Goal: Task Accomplishment & Management: Complete application form

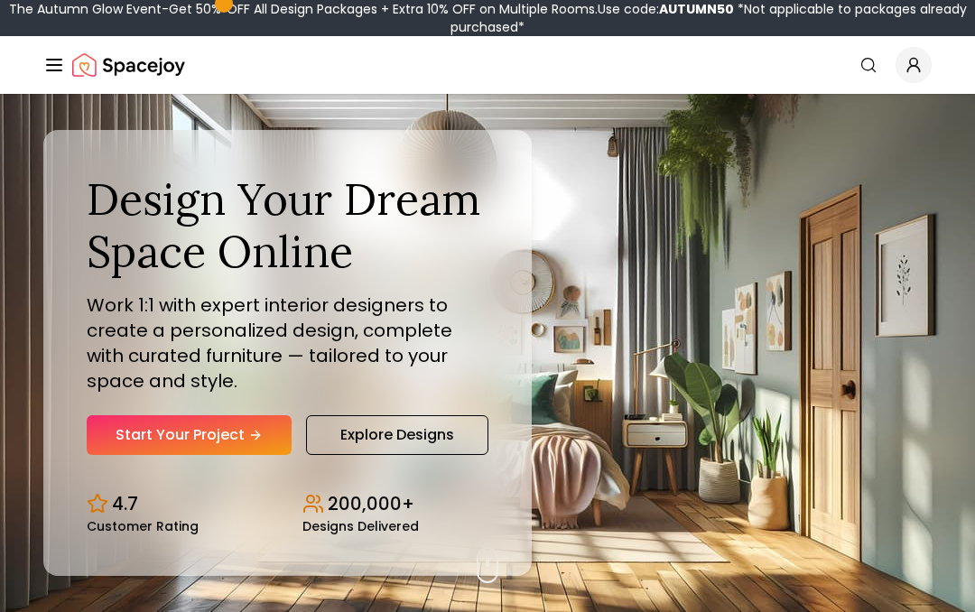
click at [149, 437] on link "Start Your Project" at bounding box center [189, 435] width 205 height 40
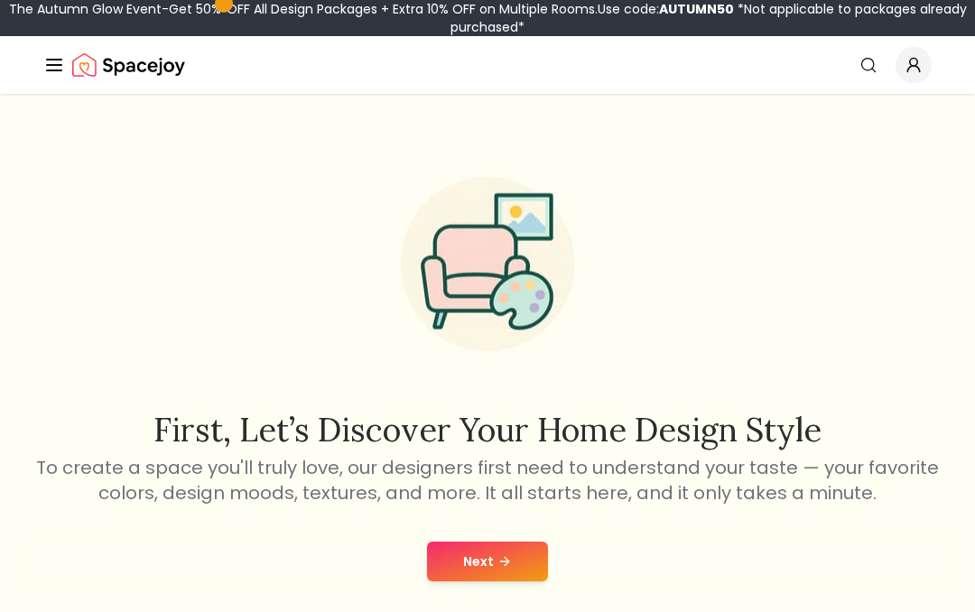
click at [507, 573] on button "Next" at bounding box center [487, 562] width 121 height 40
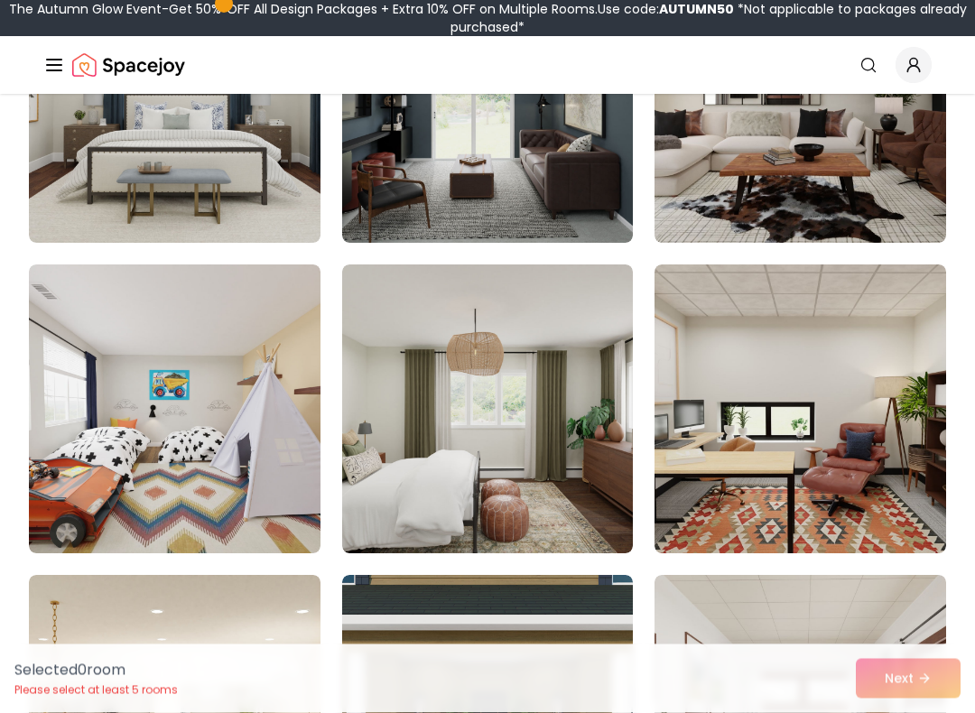
scroll to position [1555, 0]
click at [859, 334] on img at bounding box center [800, 409] width 292 height 289
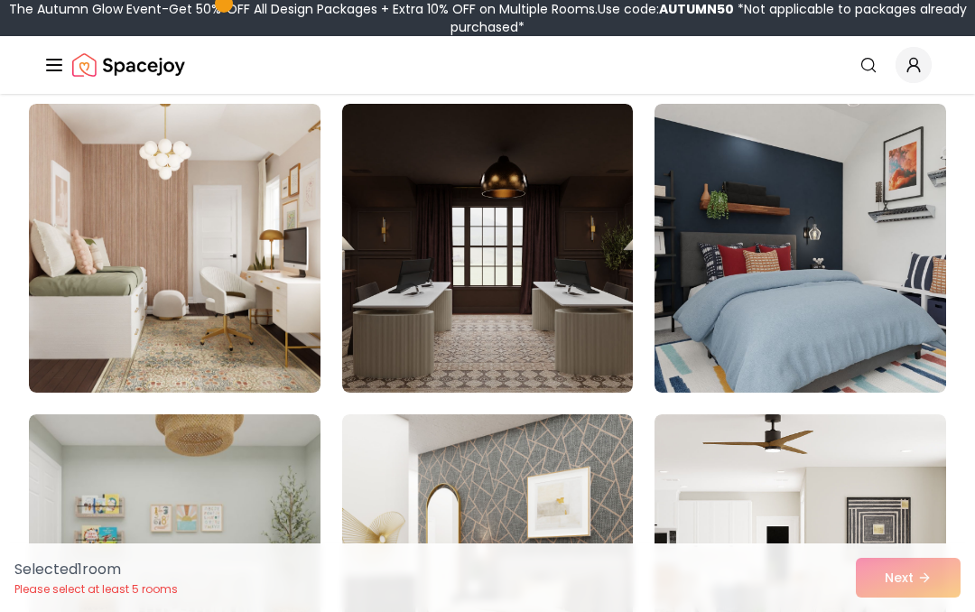
scroll to position [784, 0]
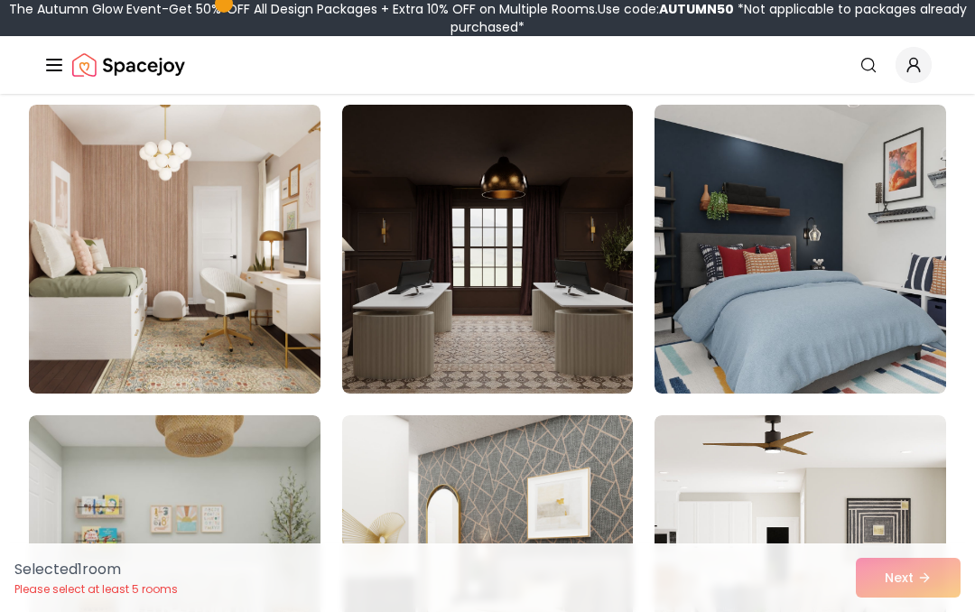
click at [894, 343] on img at bounding box center [800, 249] width 292 height 289
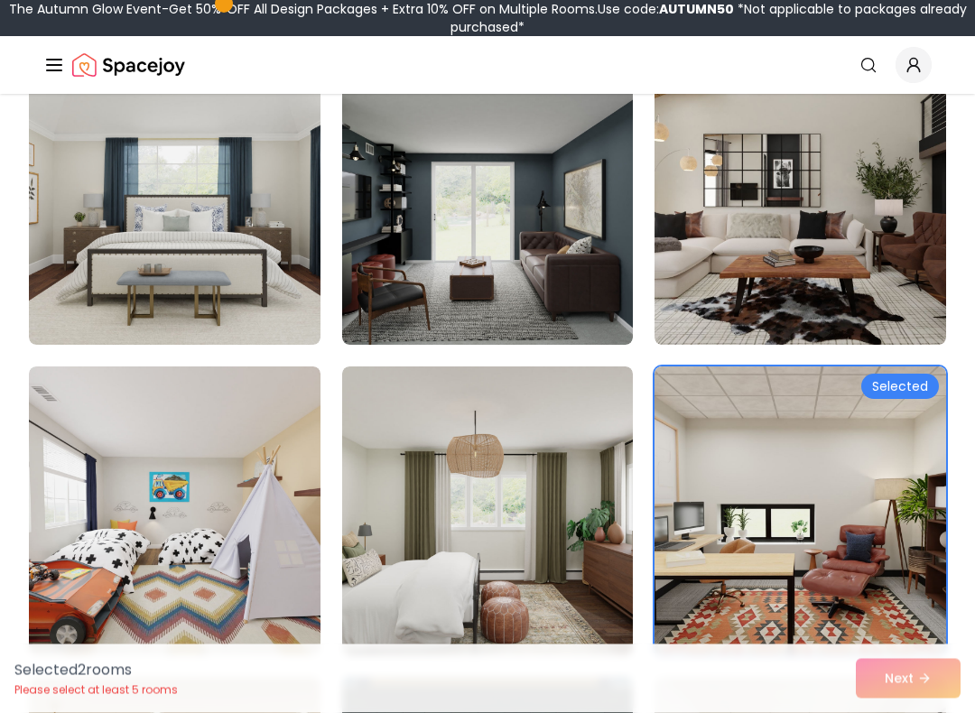
scroll to position [1499, 0]
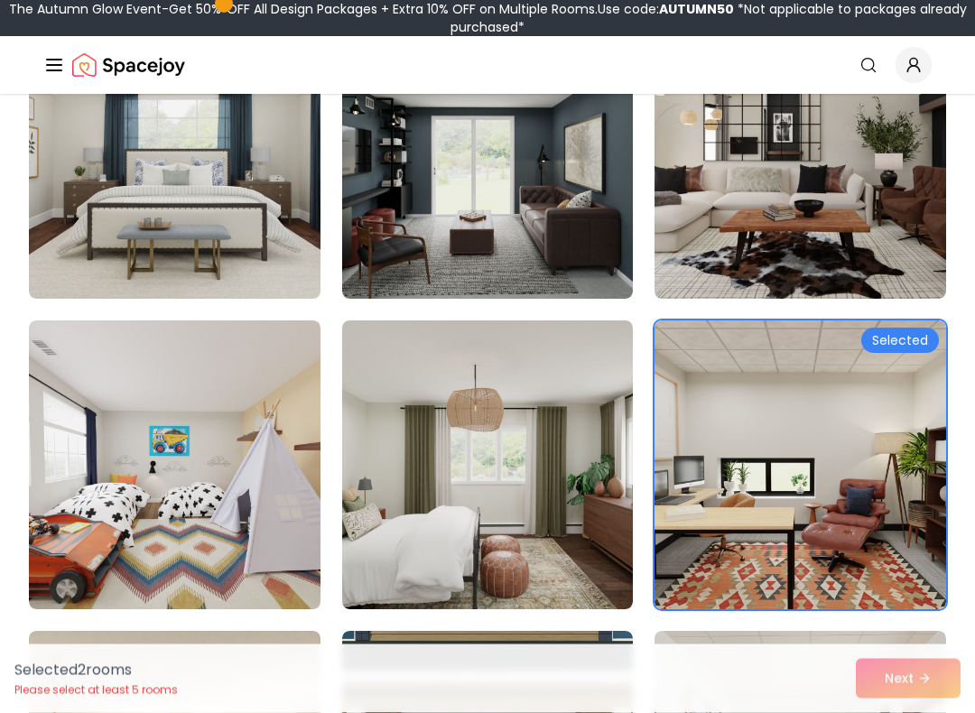
click at [929, 611] on div "Selected 2 room s Please select at least 5 rooms Next" at bounding box center [487, 679] width 975 height 69
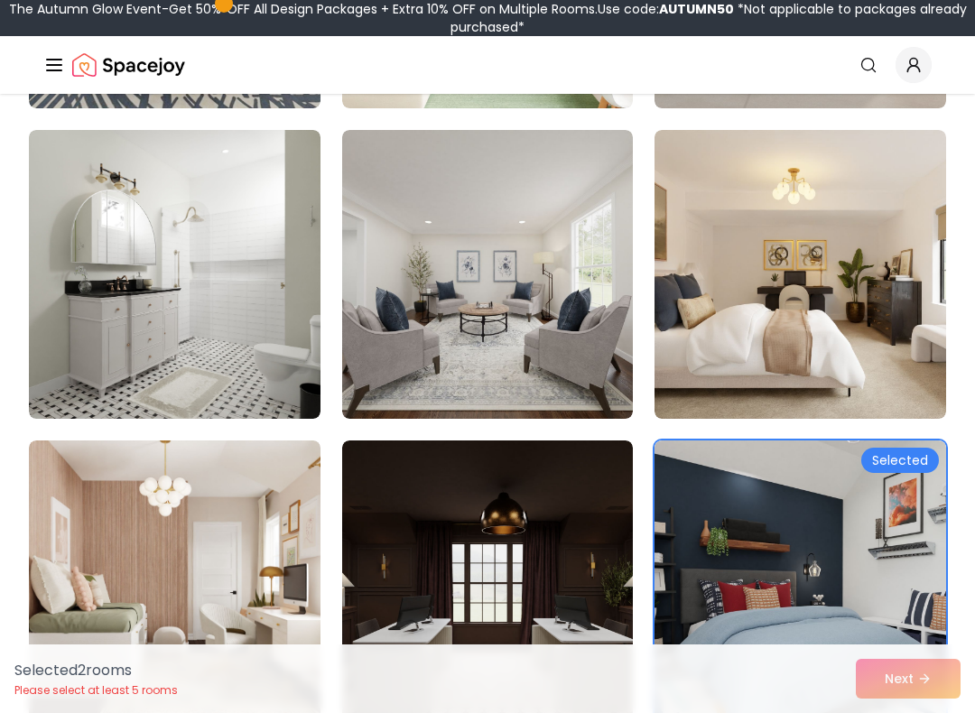
scroll to position [436, 0]
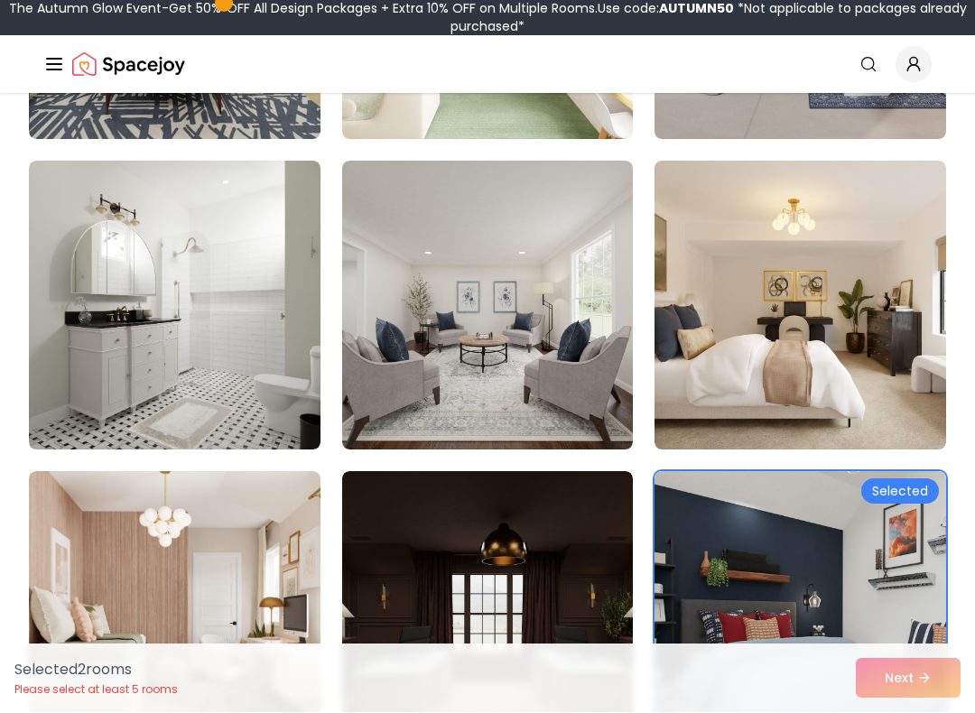
click at [909, 358] on img at bounding box center [800, 306] width 292 height 289
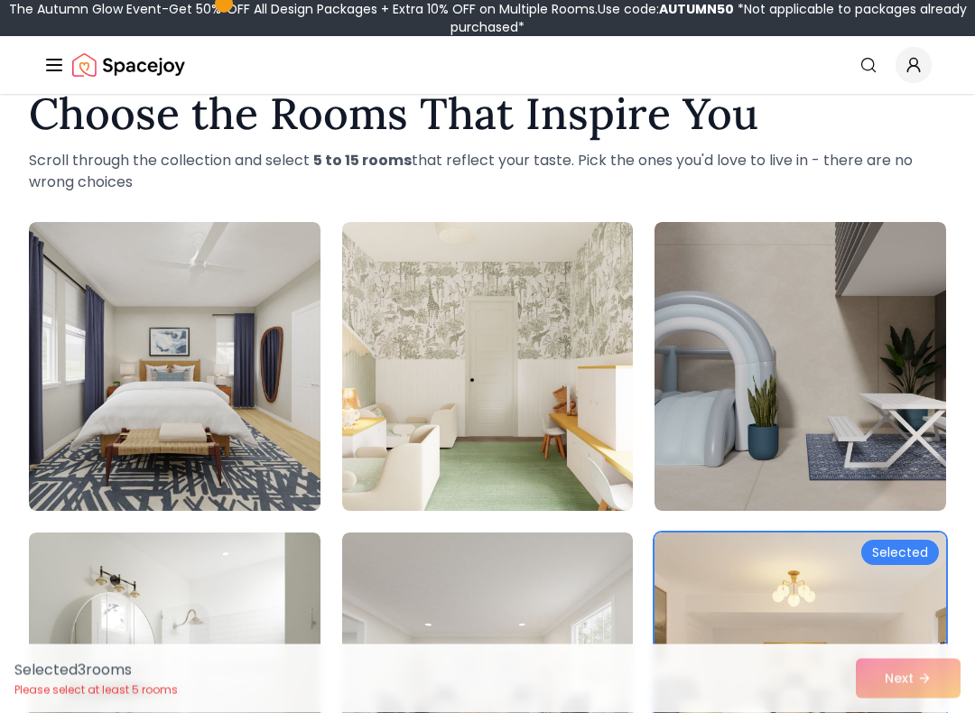
scroll to position [45, 0]
click at [151, 350] on img at bounding box center [175, 366] width 292 height 289
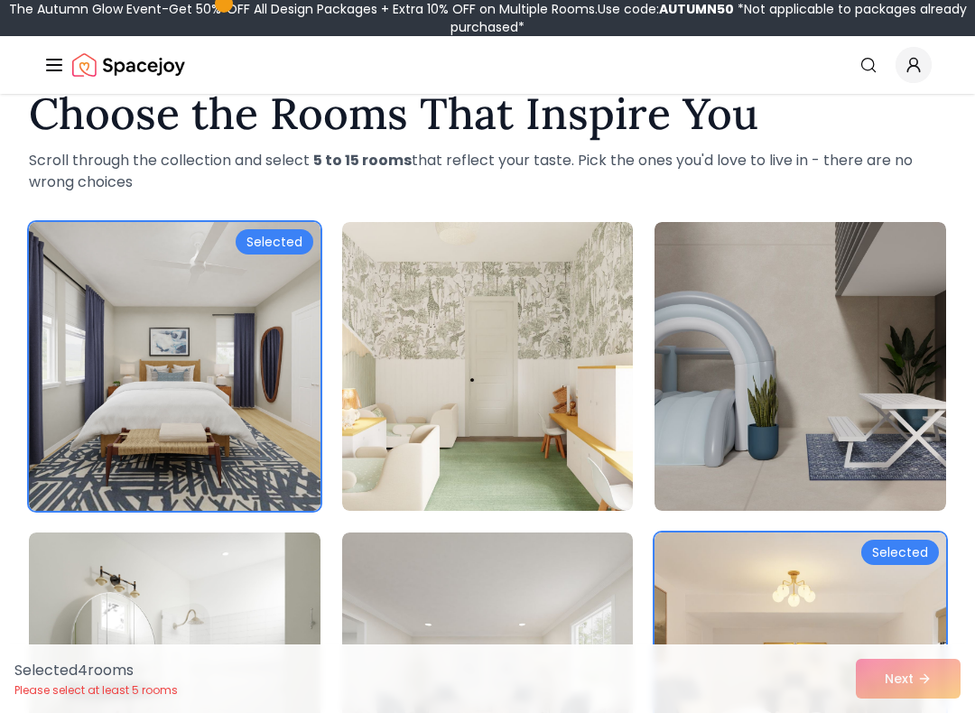
click at [927, 611] on div "Selected 4 room s Please select at least 5 rooms Next" at bounding box center [487, 679] width 975 height 69
click at [931, 611] on div "Selected 4 room s Please select at least 5 rooms Next" at bounding box center [487, 679] width 975 height 69
click at [935, 611] on div "Selected 4 room s Please select at least 5 rooms Next" at bounding box center [487, 679] width 975 height 69
click at [934, 611] on div "Selected 4 room s Please select at least 5 rooms Next" at bounding box center [487, 679] width 975 height 69
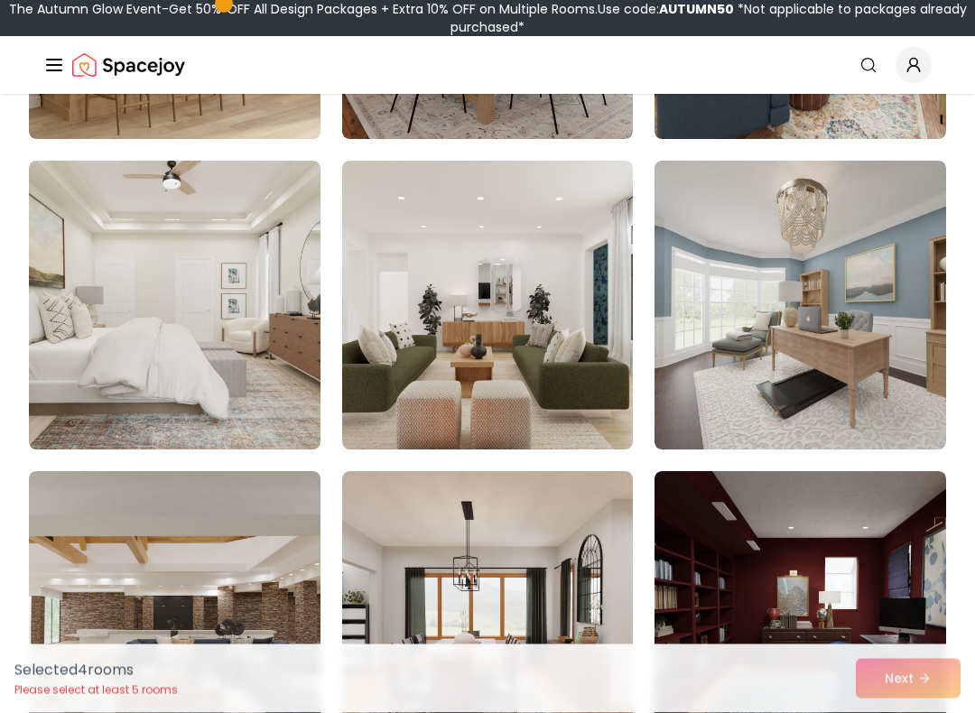
scroll to position [4454, 0]
click at [887, 409] on img at bounding box center [800, 305] width 292 height 289
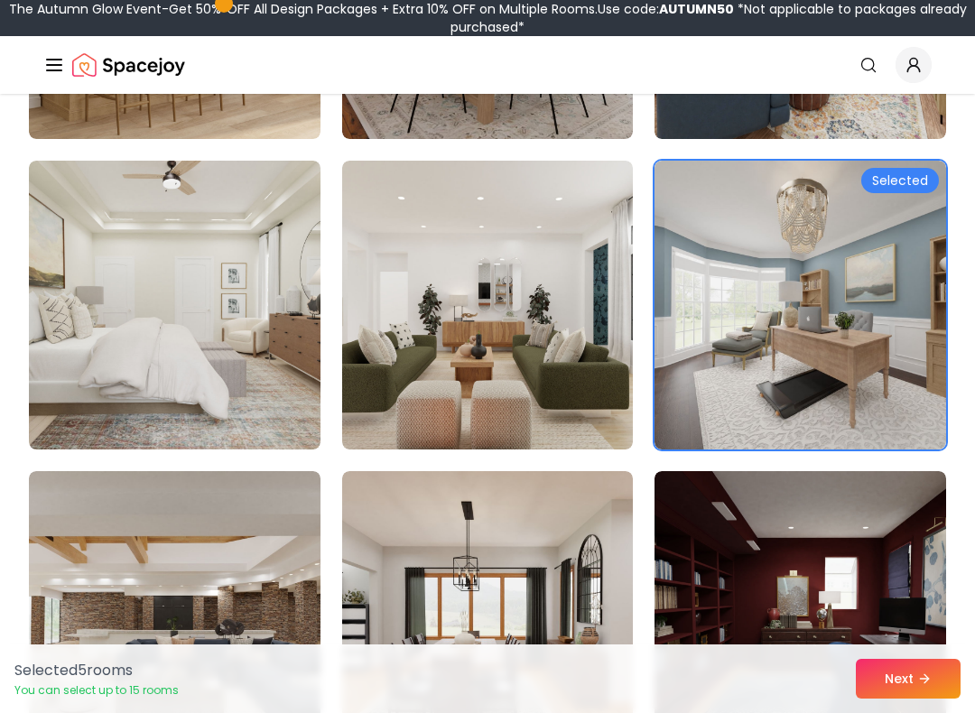
click at [929, 611] on icon at bounding box center [924, 679] width 14 height 14
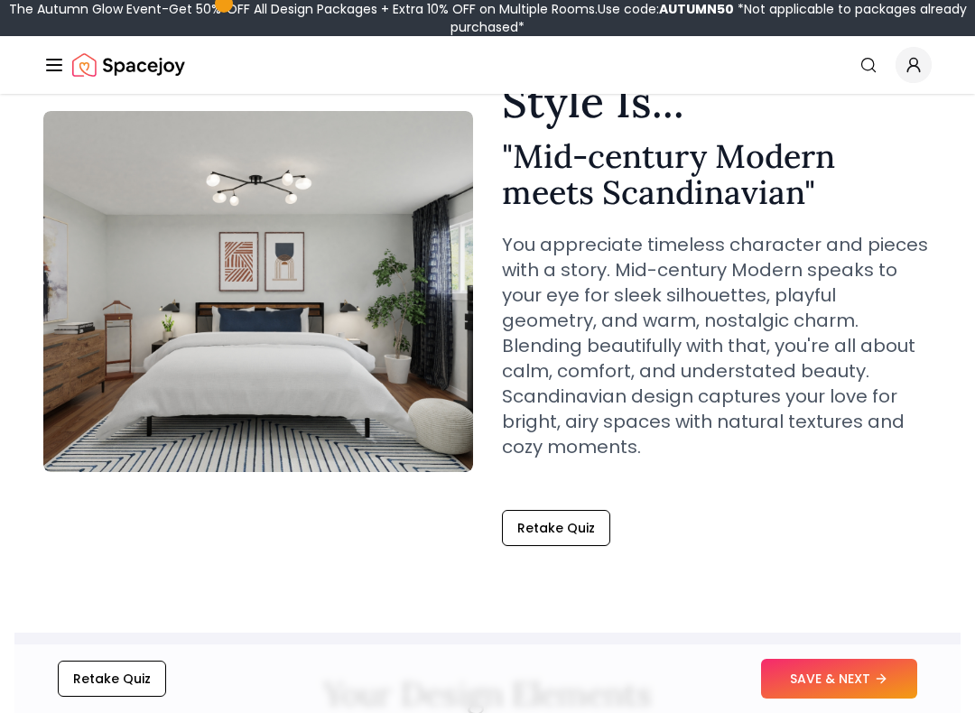
scroll to position [135, 0]
click at [866, 611] on button "SAVE & NEXT" at bounding box center [839, 679] width 156 height 40
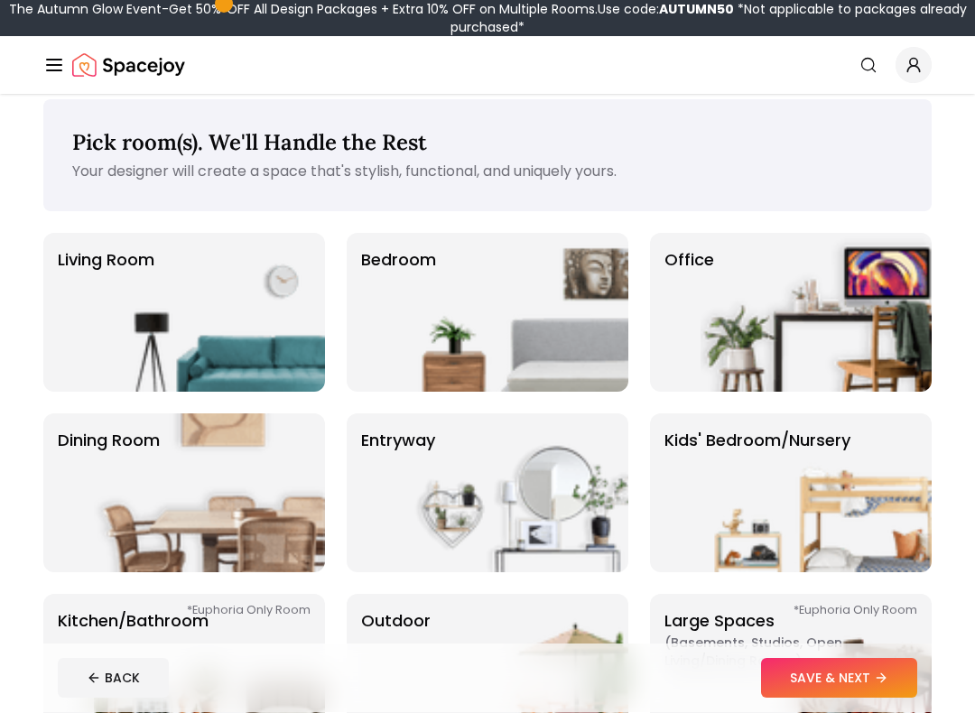
scroll to position [15, 0]
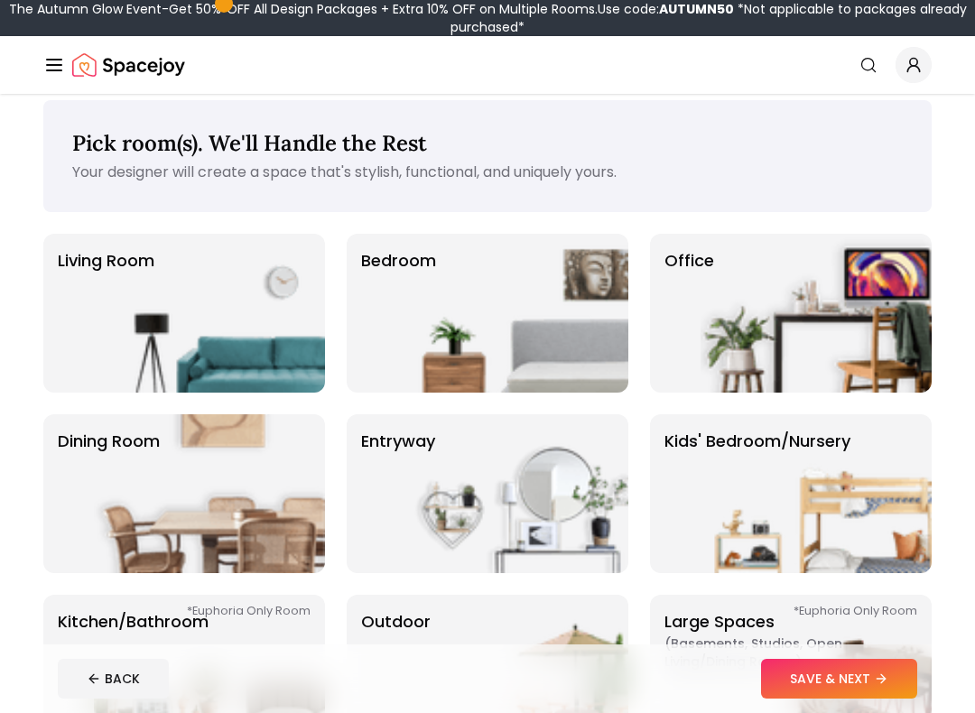
click at [512, 324] on img at bounding box center [512, 313] width 231 height 159
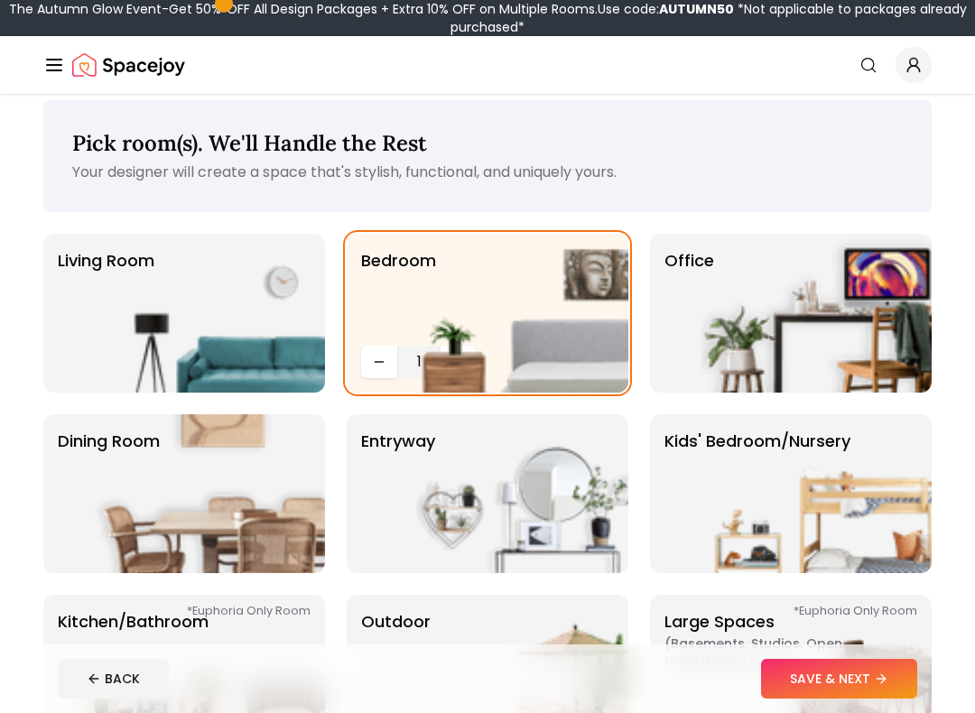
click at [883, 348] on img at bounding box center [816, 313] width 231 height 159
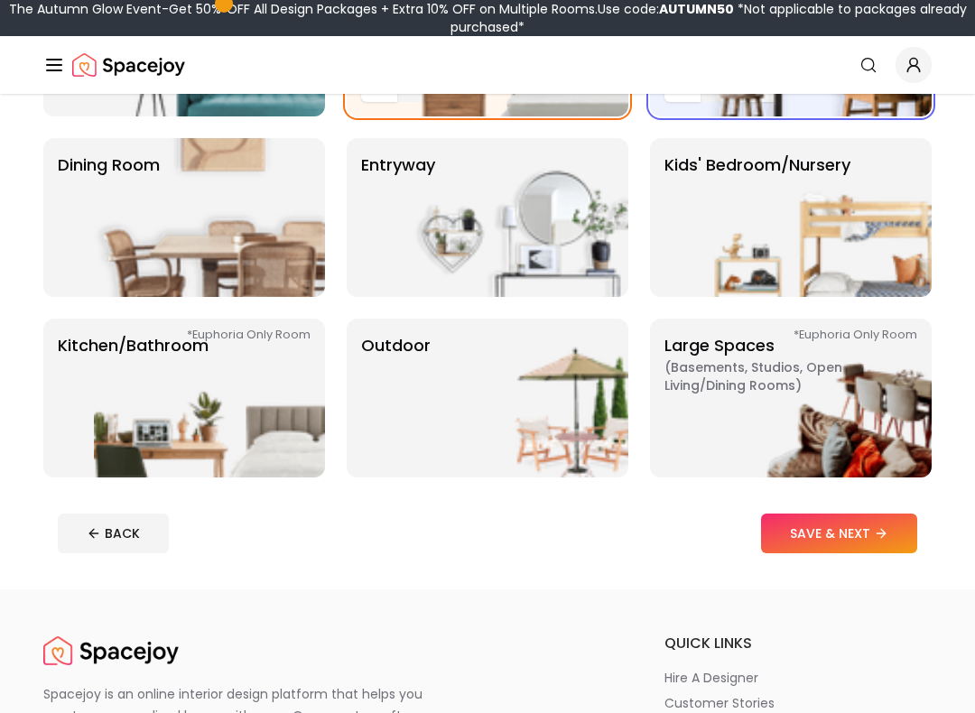
scroll to position [292, 0]
click at [879, 539] on icon at bounding box center [881, 533] width 14 height 14
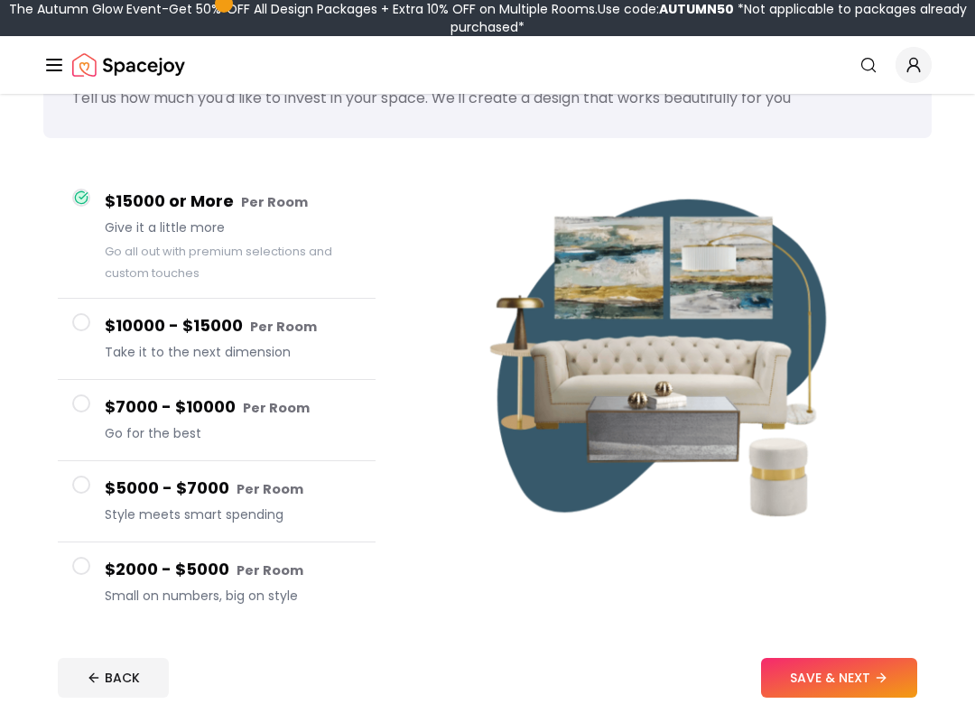
scroll to position [89, 0]
click at [846, 611] on button "SAVE & NEXT" at bounding box center [839, 679] width 156 height 40
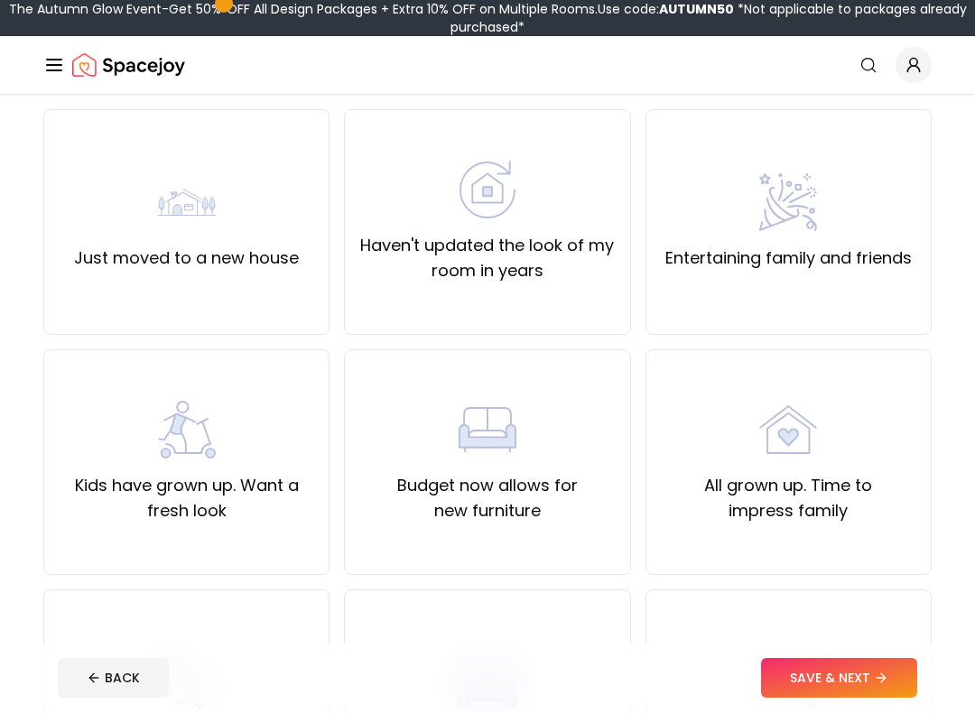
scroll to position [140, 0]
click at [897, 251] on label "Entertaining family and friends" at bounding box center [788, 258] width 246 height 25
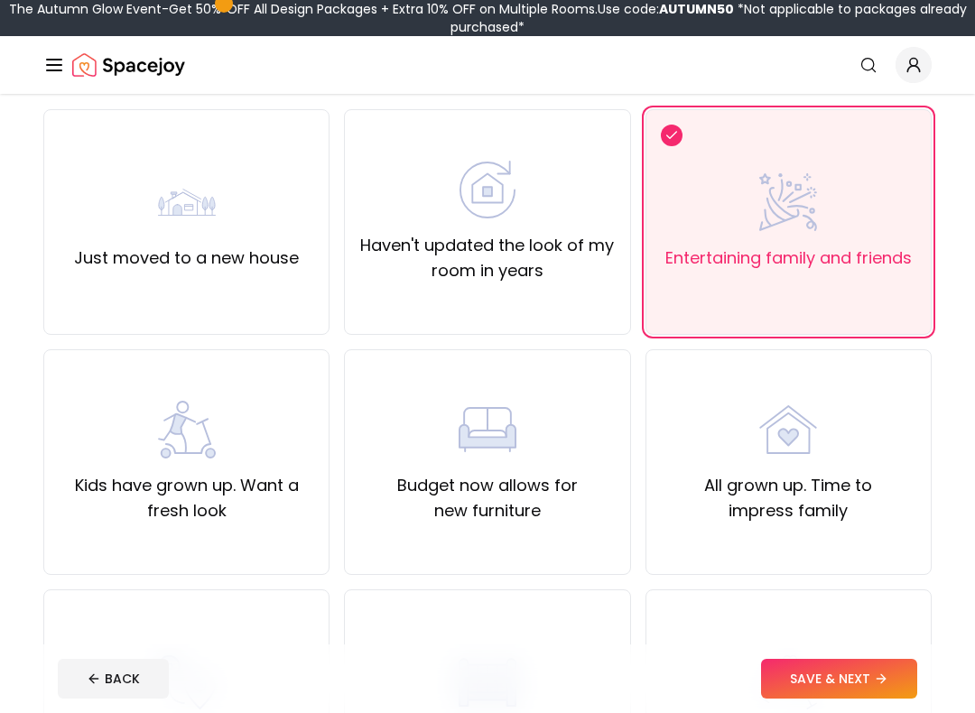
click at [863, 611] on button "SAVE & NEXT" at bounding box center [839, 679] width 156 height 40
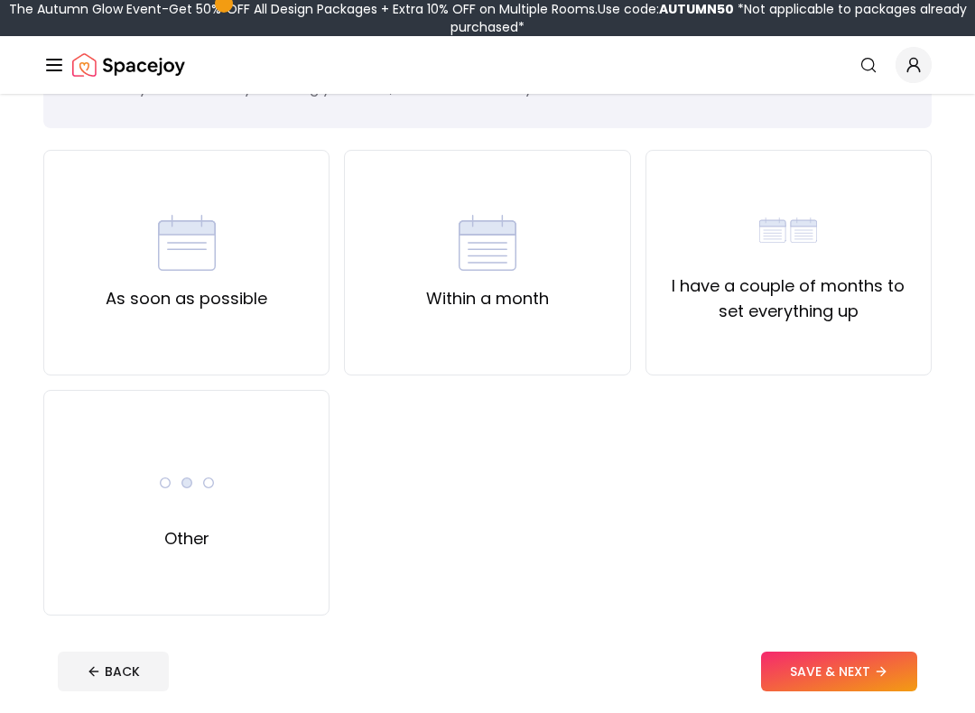
scroll to position [98, 0]
